Goal: Information Seeking & Learning: Compare options

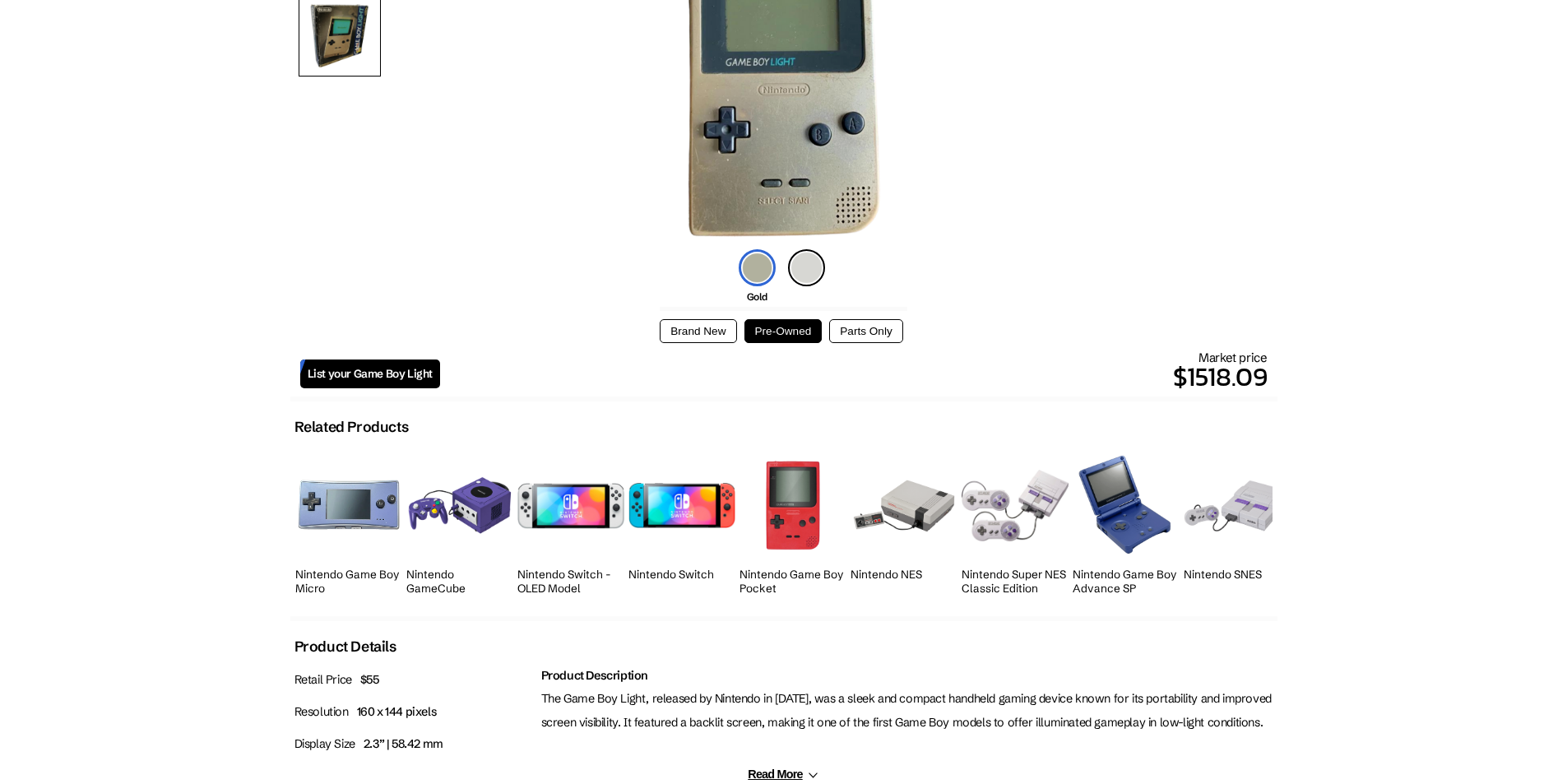
scroll to position [493, 0]
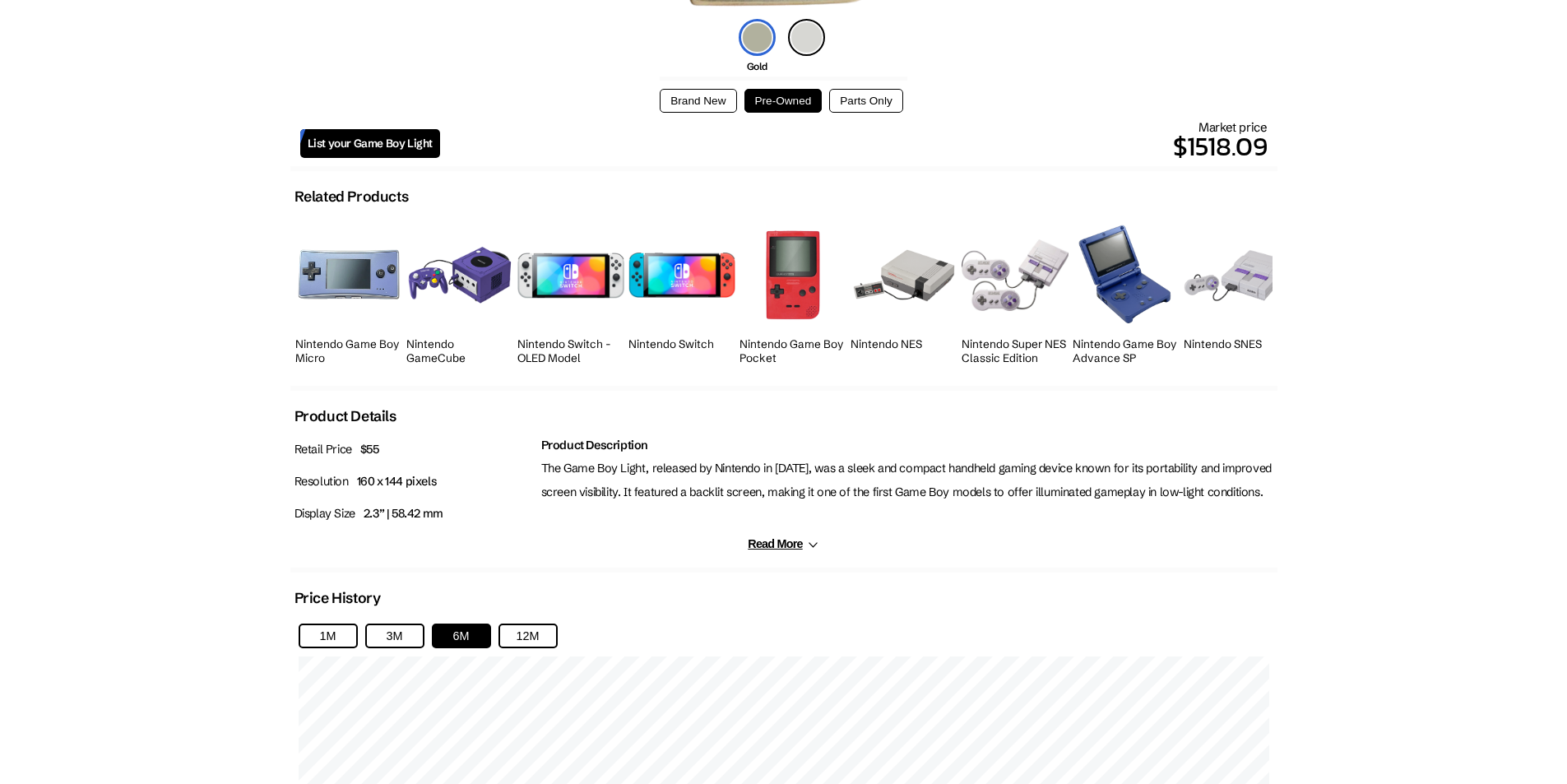
click at [896, 287] on img at bounding box center [904, 276] width 107 height 59
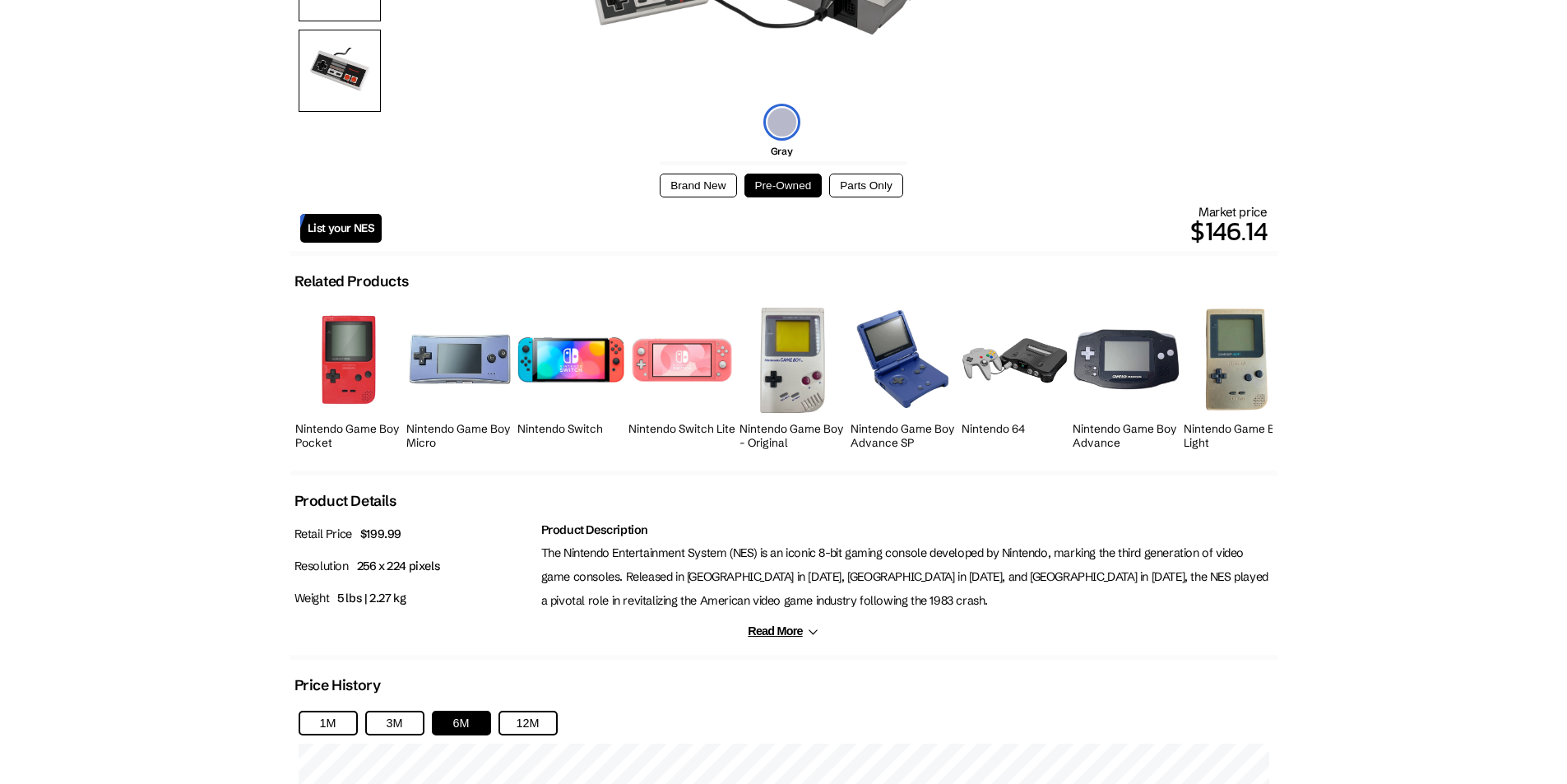
scroll to position [412, 0]
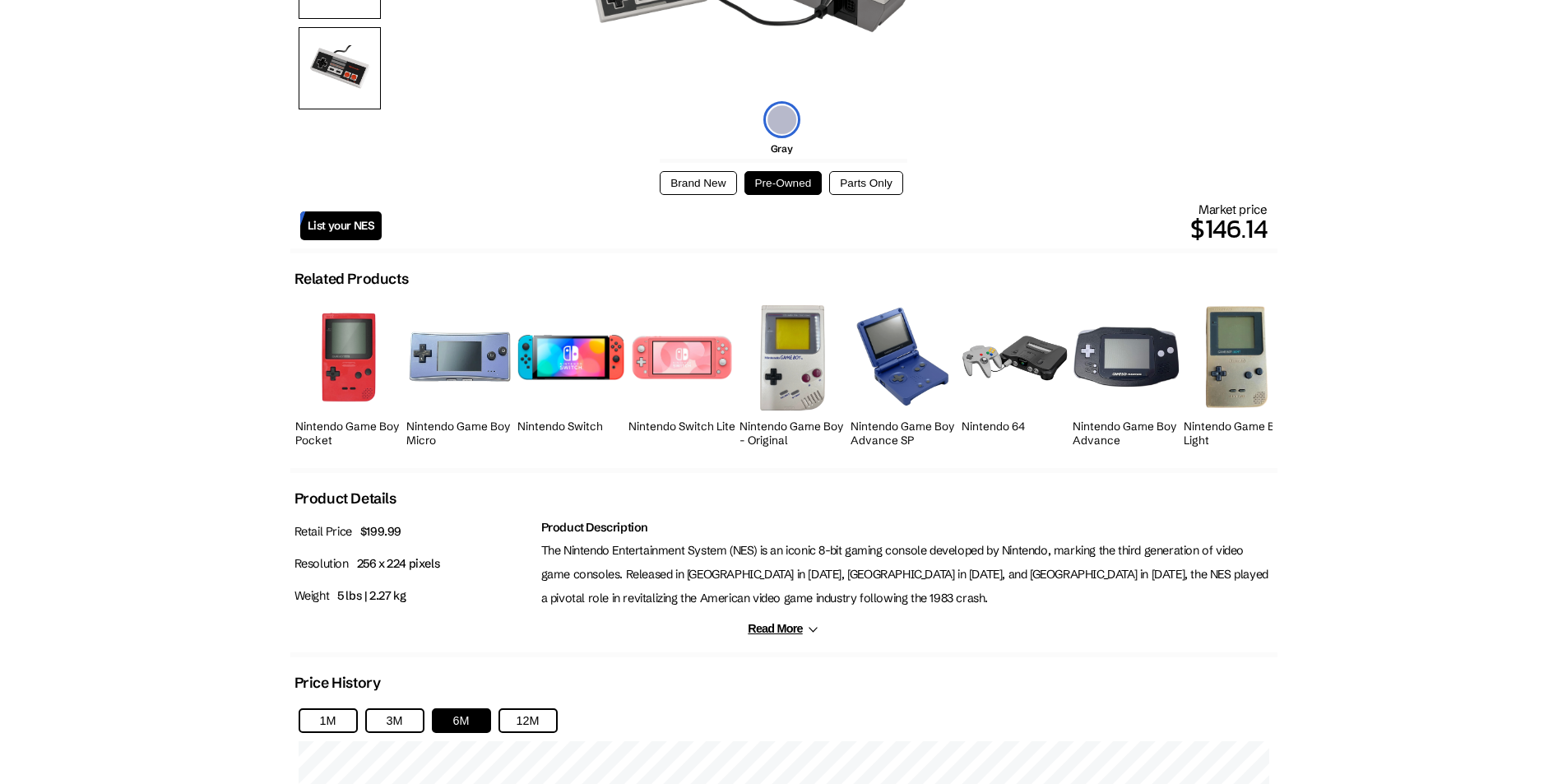
click at [797, 357] on img at bounding box center [793, 358] width 67 height 104
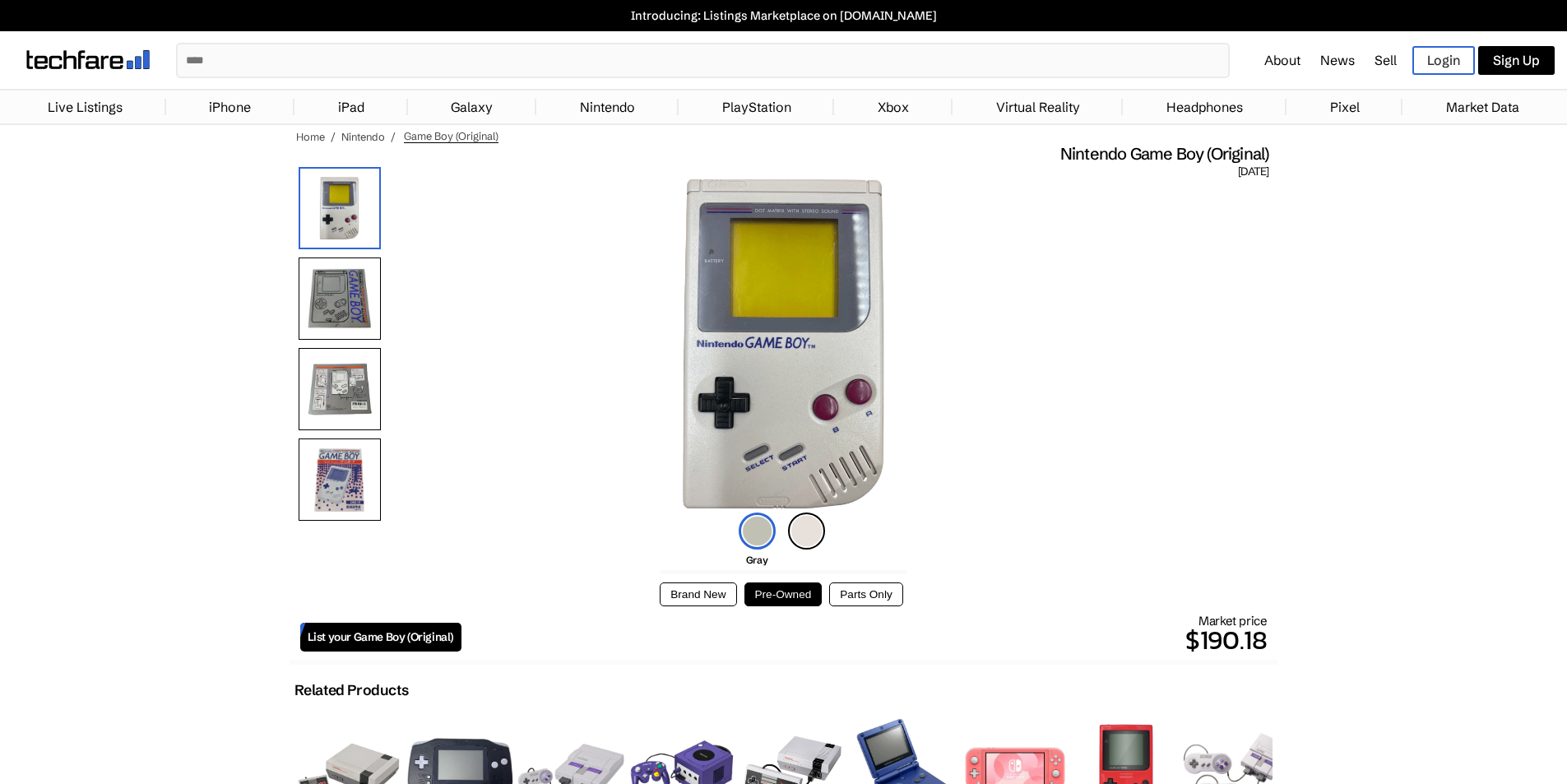
click at [796, 531] on img at bounding box center [807, 531] width 37 height 37
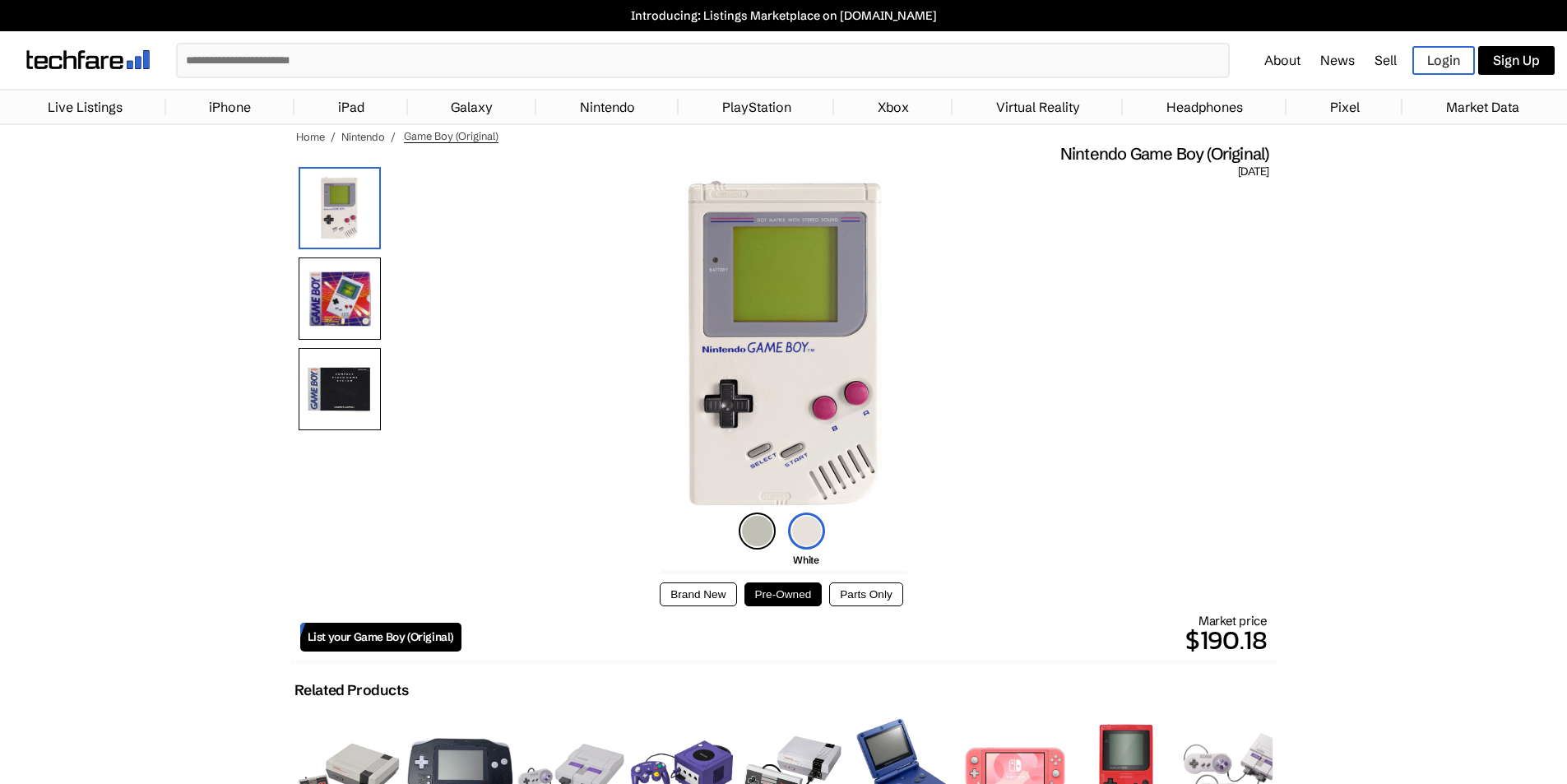
click at [767, 531] on img at bounding box center [757, 531] width 37 height 37
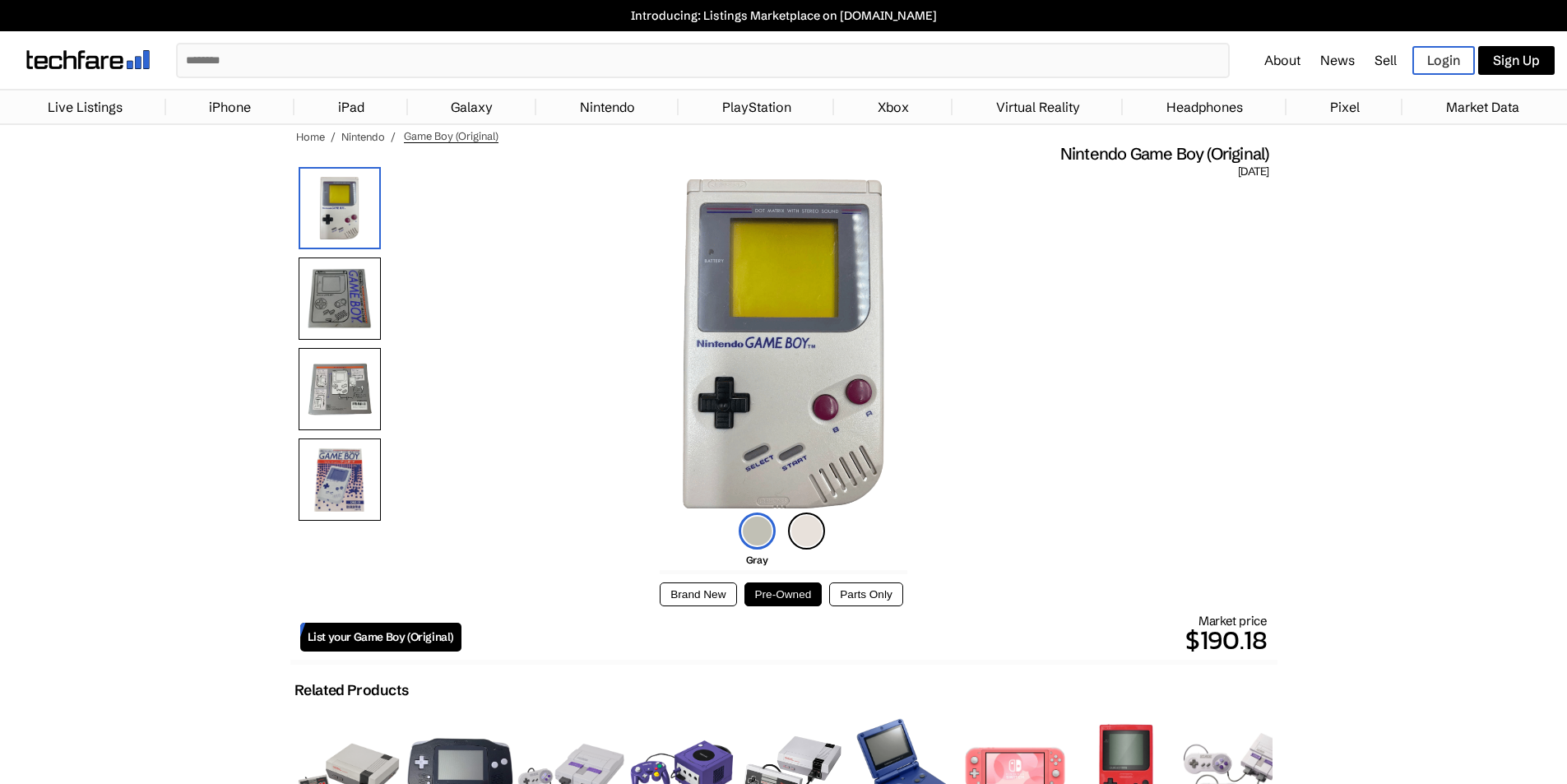
click at [805, 525] on img at bounding box center [807, 531] width 37 height 37
